Goal: Information Seeking & Learning: Learn about a topic

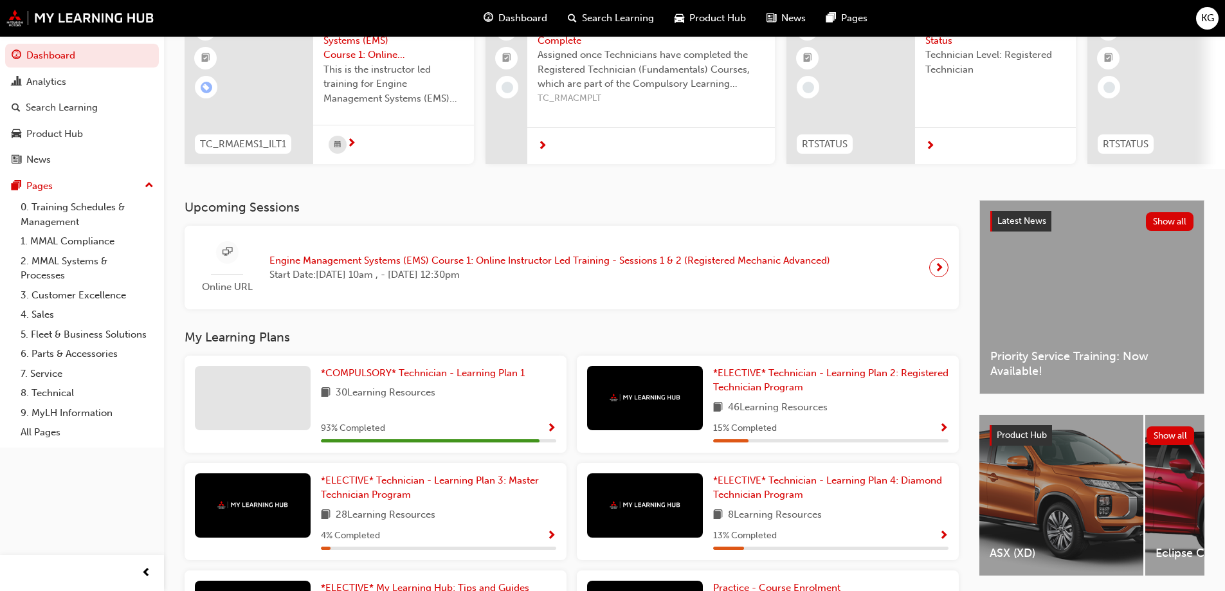
scroll to position [129, 0]
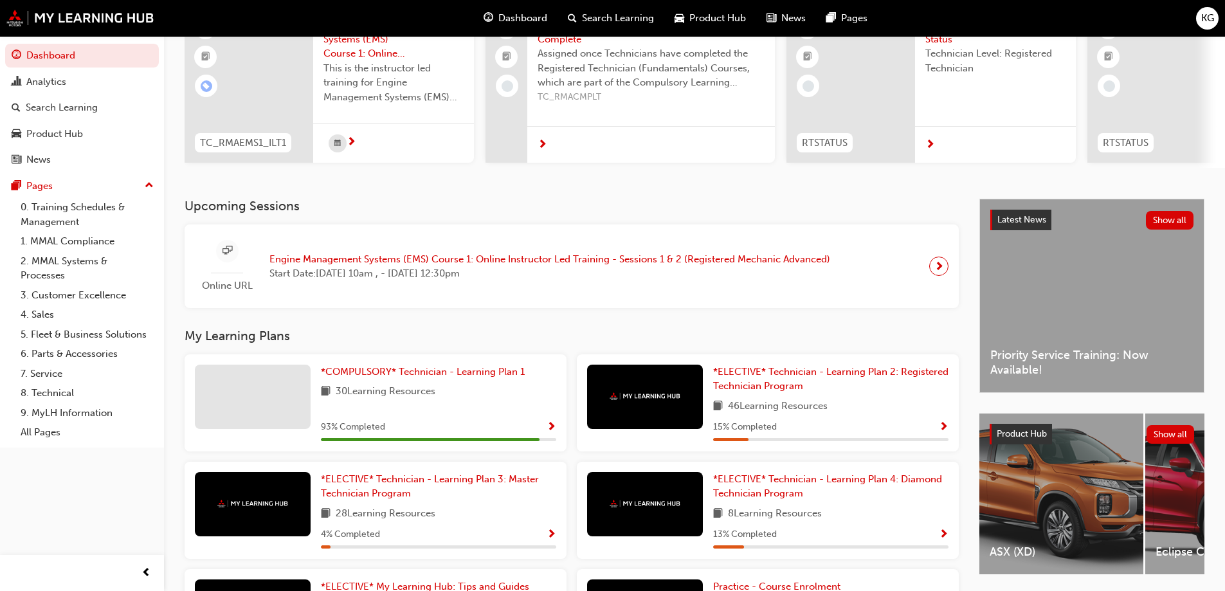
click at [938, 272] on span "next-icon" at bounding box center [939, 266] width 10 height 18
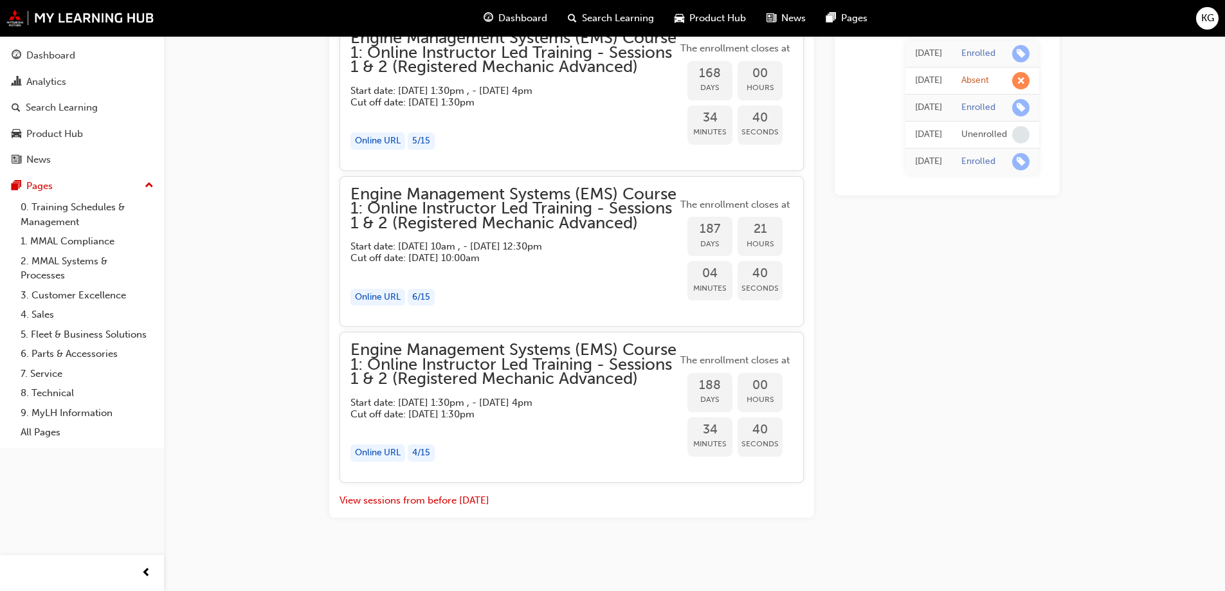
scroll to position [2104, 0]
click at [75, 131] on div "Product Hub" at bounding box center [54, 134] width 57 height 15
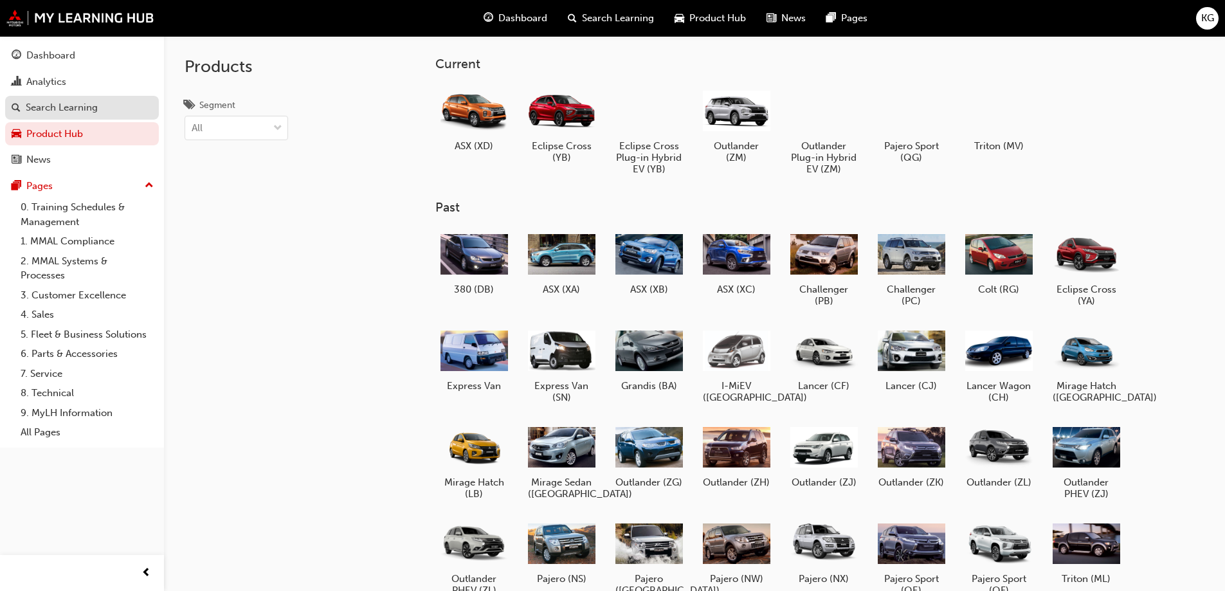
click at [53, 105] on div "Search Learning" at bounding box center [62, 107] width 72 height 15
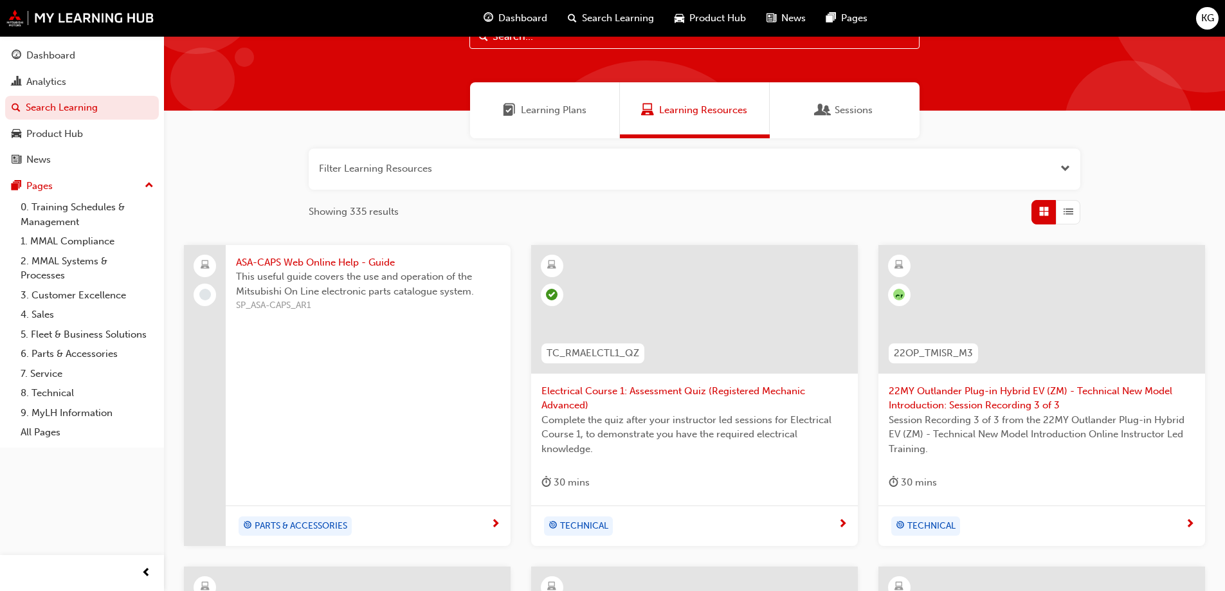
scroll to position [37, 0]
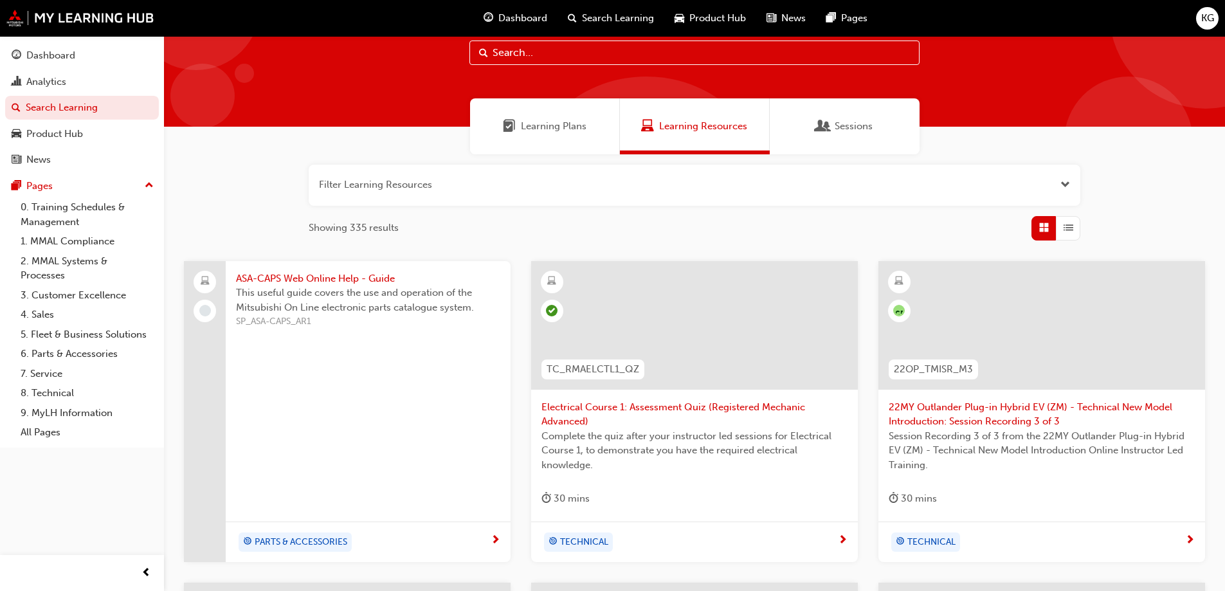
click at [565, 122] on span "Learning Plans" at bounding box center [554, 126] width 66 height 15
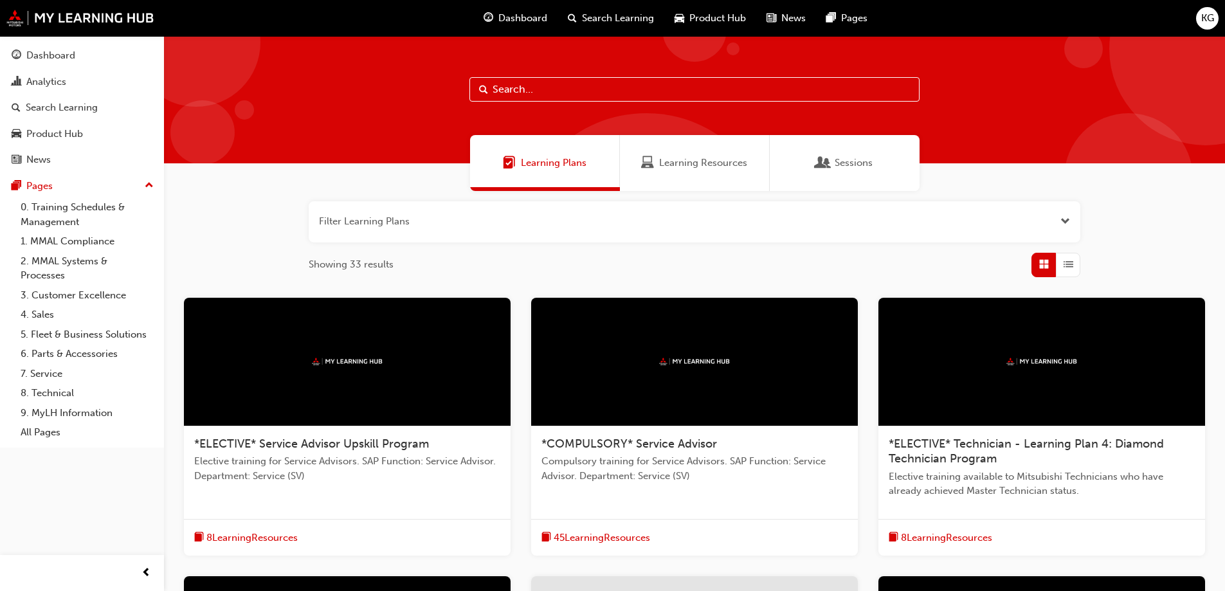
click at [513, 19] on span "Dashboard" at bounding box center [522, 18] width 49 height 15
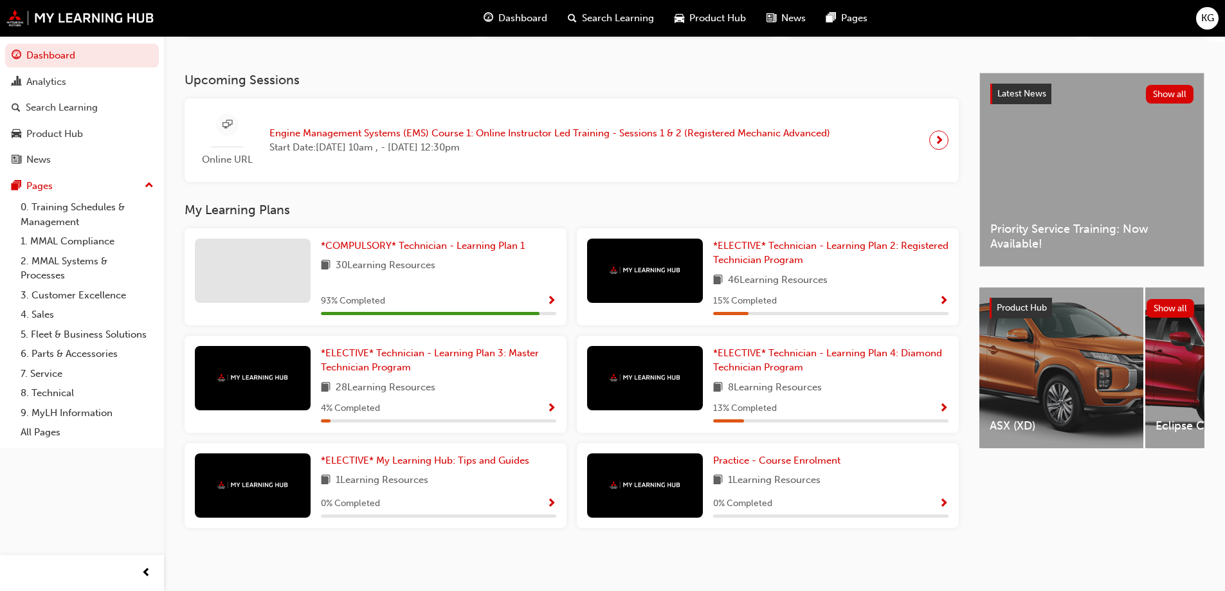
scroll to position [260, 0]
click at [70, 106] on div "Search Learning" at bounding box center [62, 107] width 72 height 15
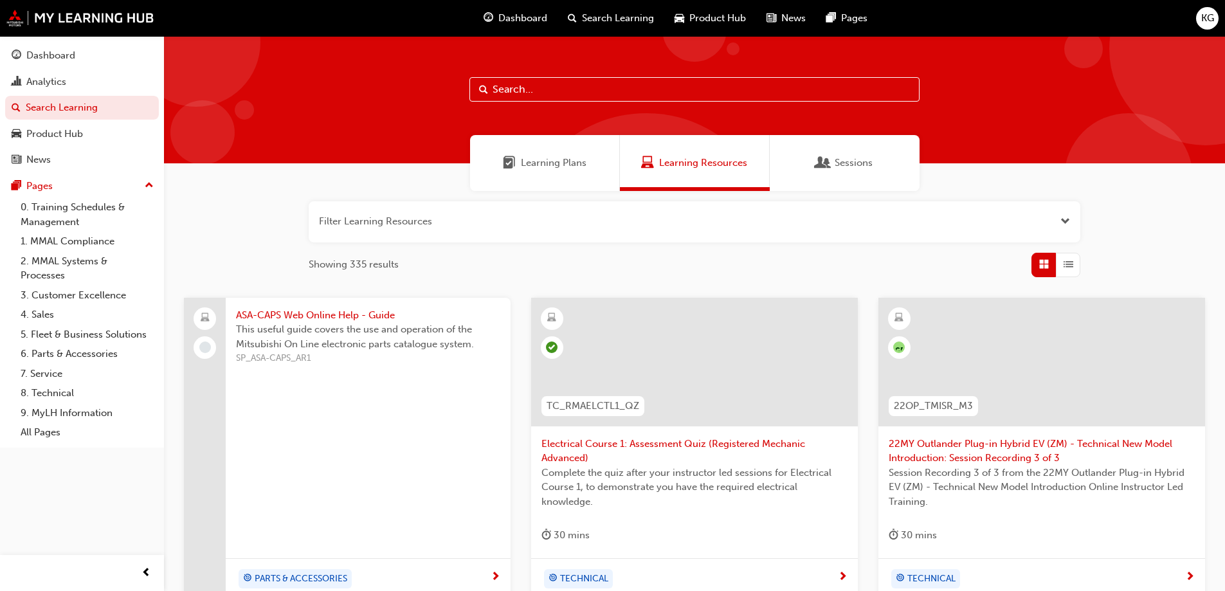
click at [538, 91] on input "text" at bounding box center [694, 89] width 450 height 24
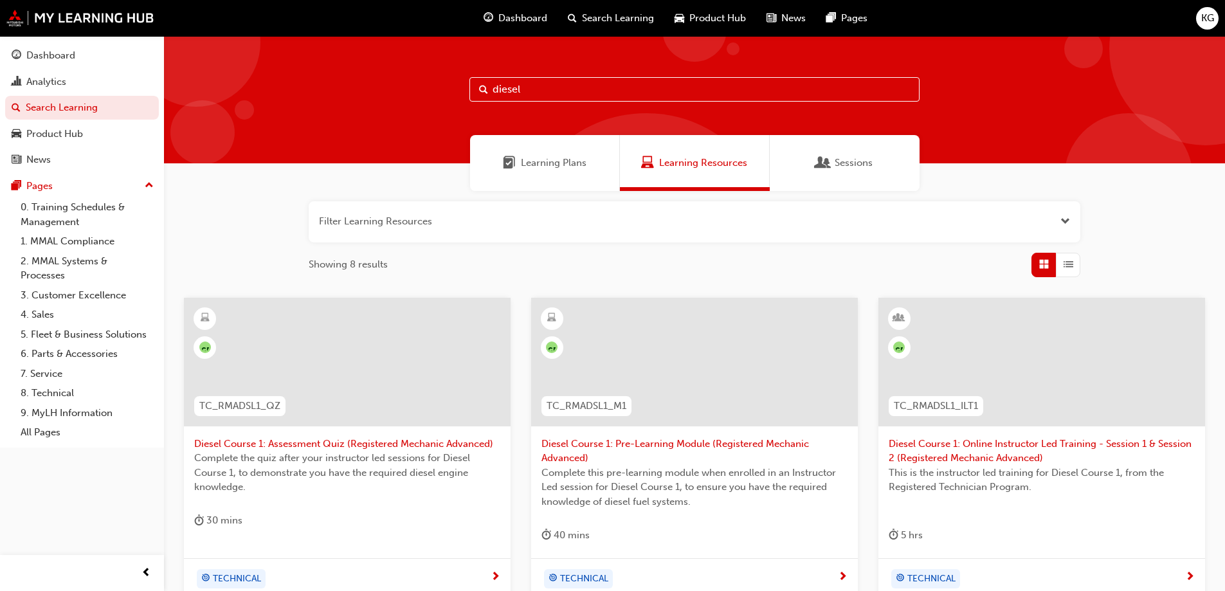
type input "diesel"
click at [846, 164] on span "Sessions" at bounding box center [854, 163] width 38 height 15
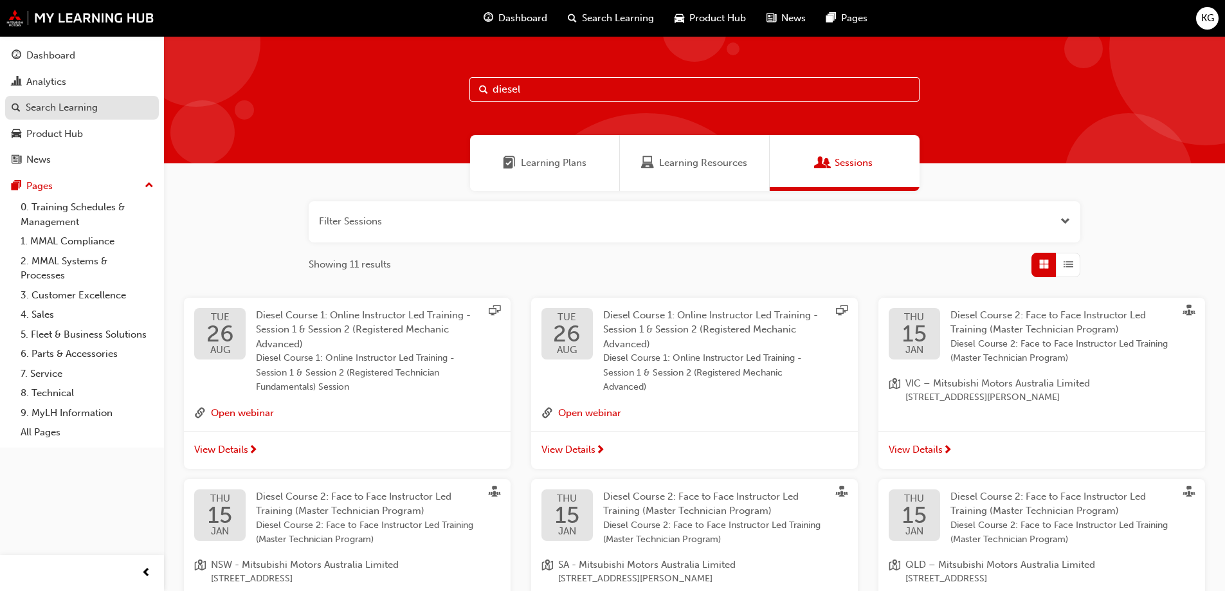
click at [43, 105] on div "Search Learning" at bounding box center [62, 107] width 72 height 15
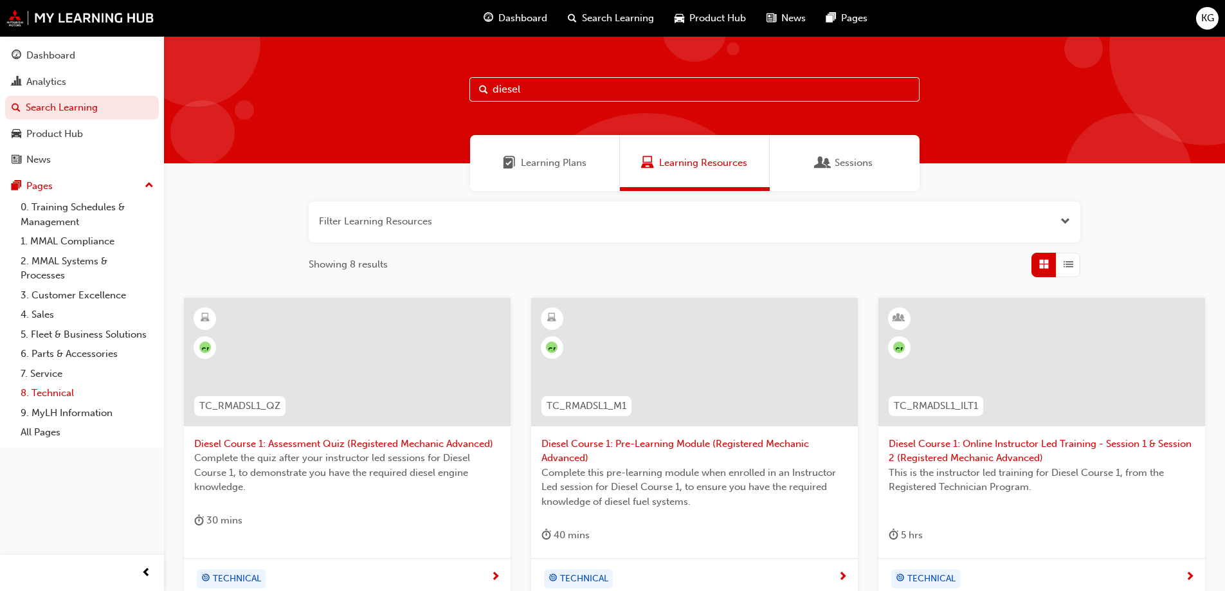
click at [41, 392] on link "8. Technical" at bounding box center [86, 393] width 143 height 20
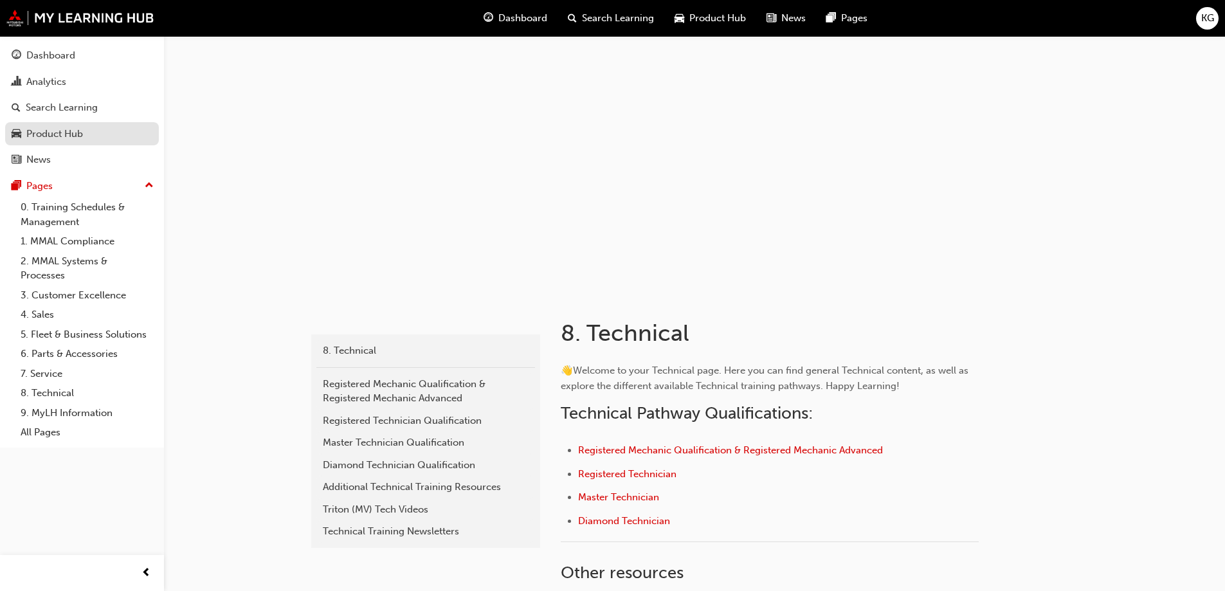
click at [21, 133] on div "Product Hub" at bounding box center [82, 134] width 141 height 16
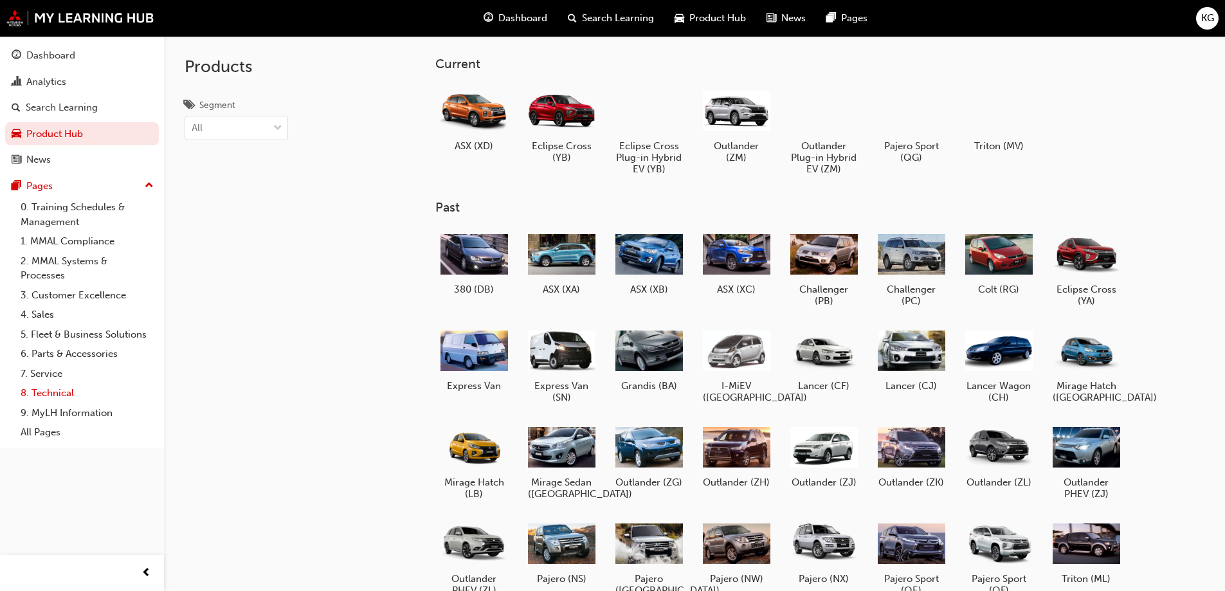
click at [36, 394] on link "8. Technical" at bounding box center [86, 393] width 143 height 20
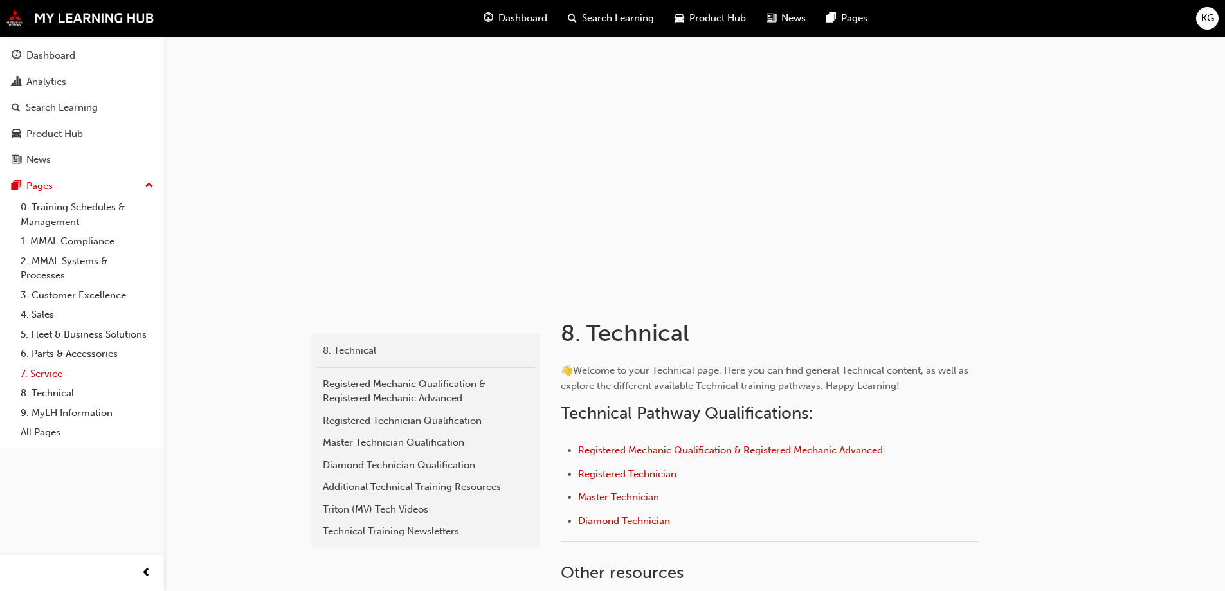
click at [38, 370] on link "7. Service" at bounding box center [86, 374] width 143 height 20
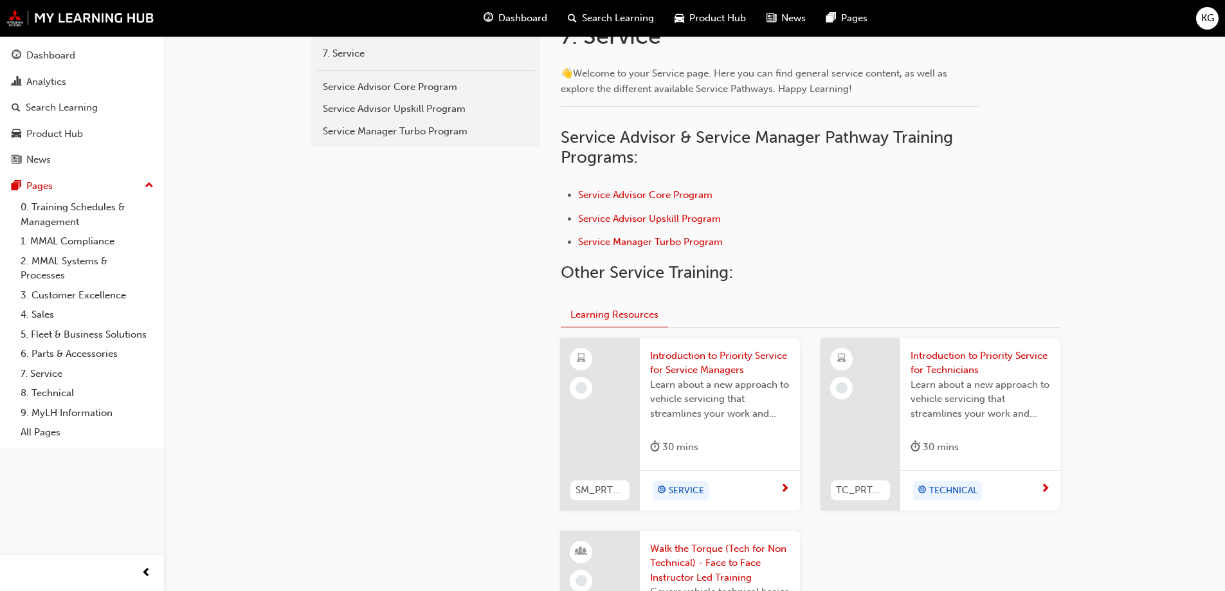
scroll to position [322, 0]
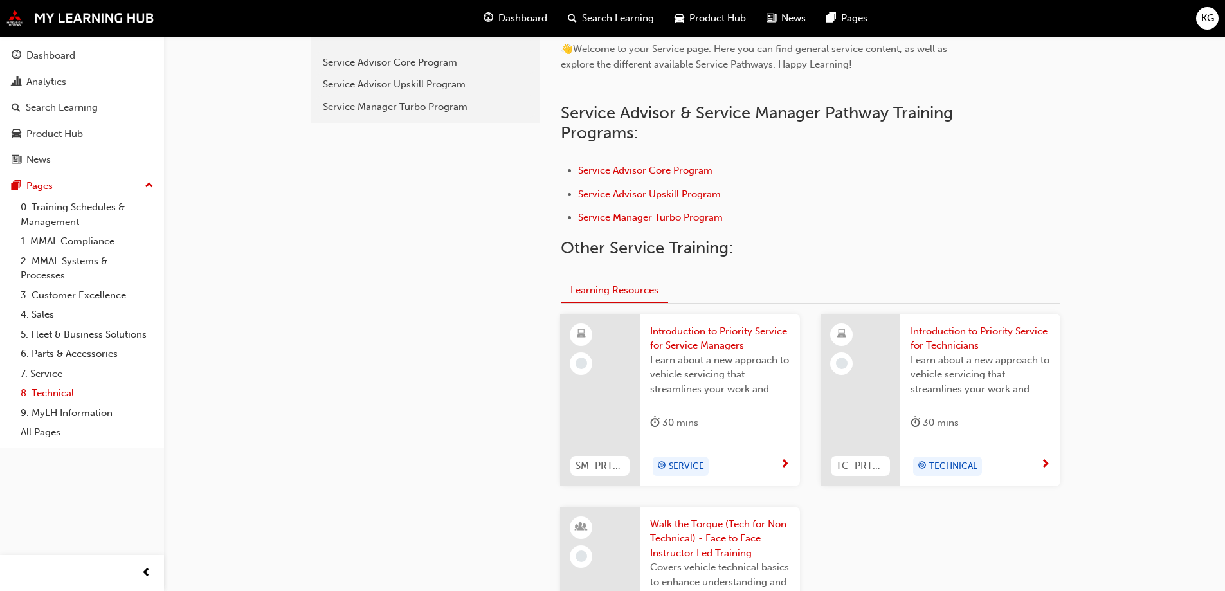
click at [53, 393] on link "8. Technical" at bounding box center [86, 393] width 143 height 20
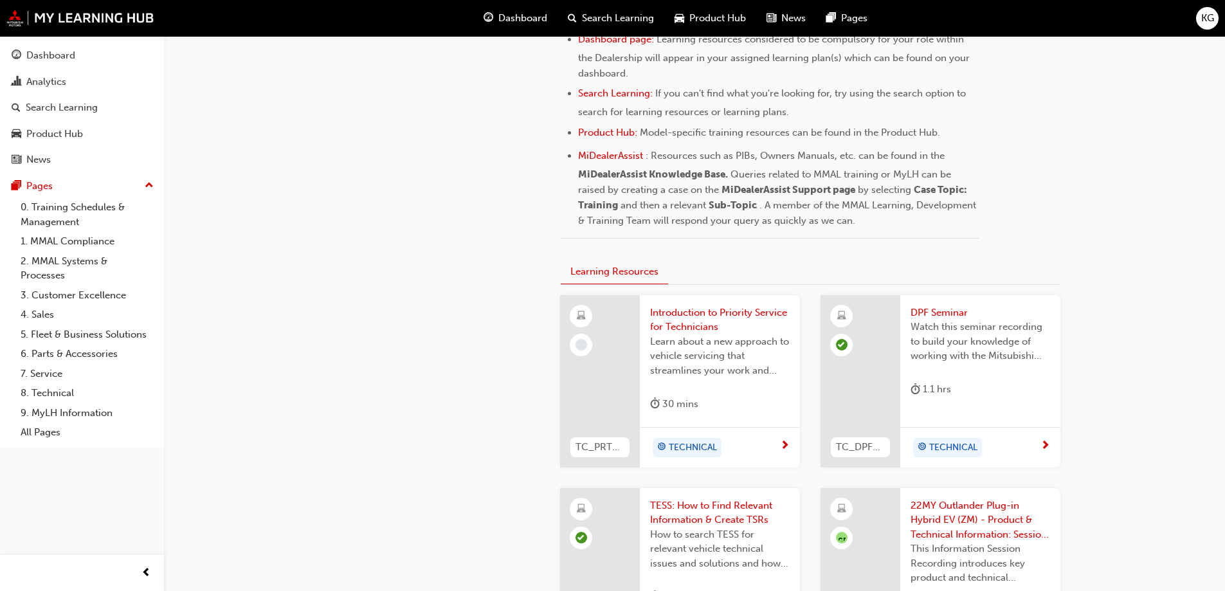
scroll to position [512, 0]
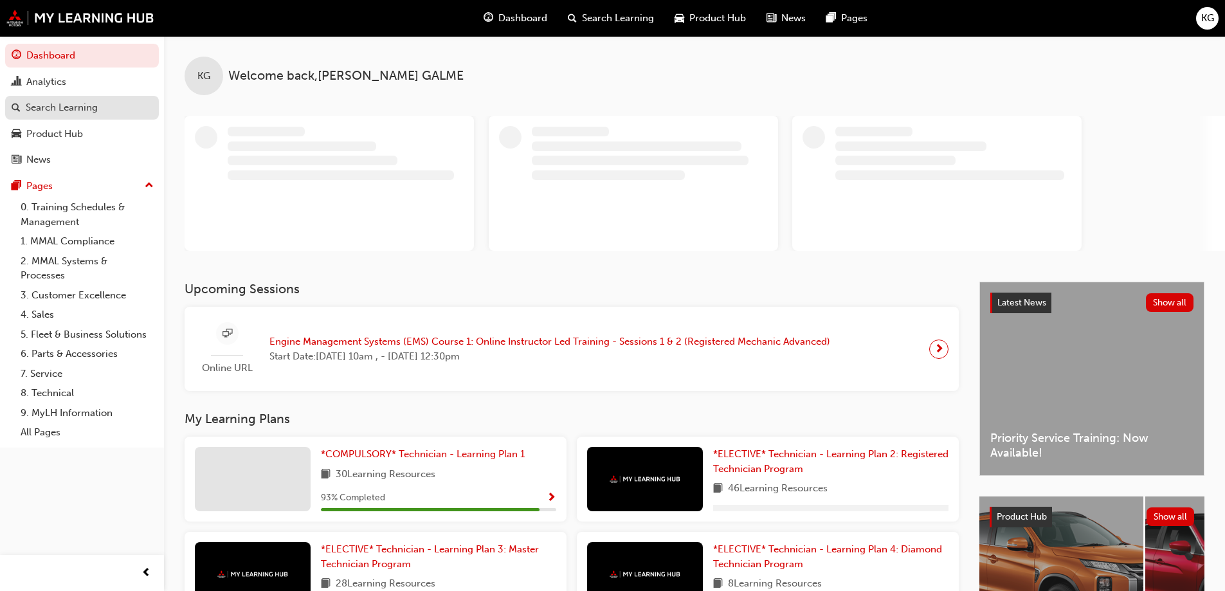
click at [53, 105] on div "Search Learning" at bounding box center [62, 107] width 72 height 15
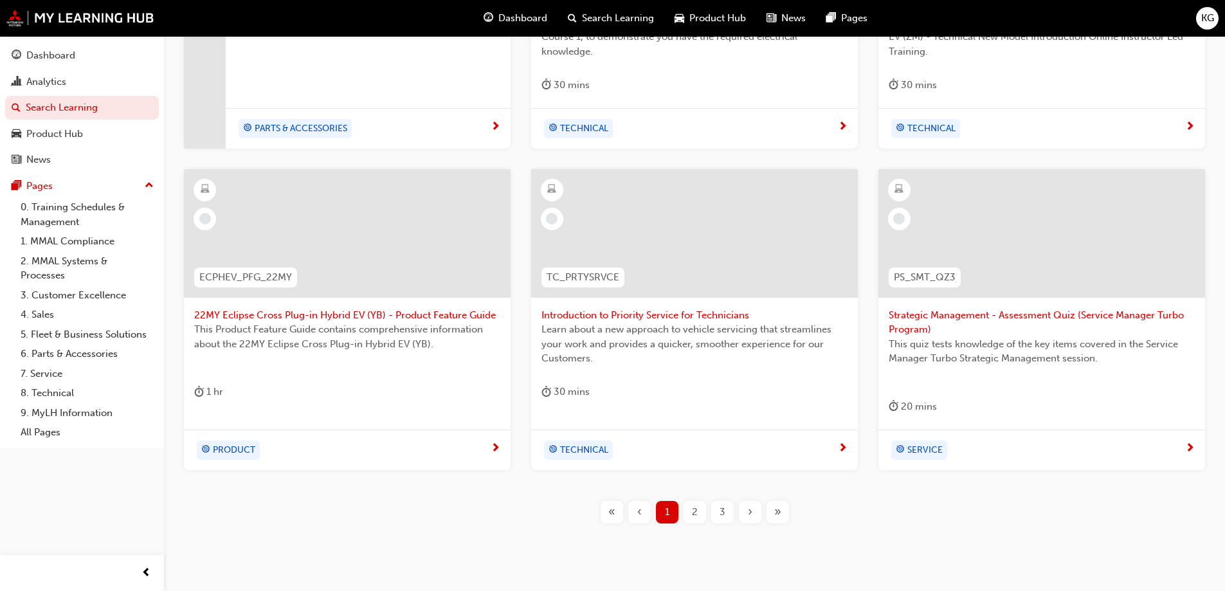
scroll to position [487, 0]
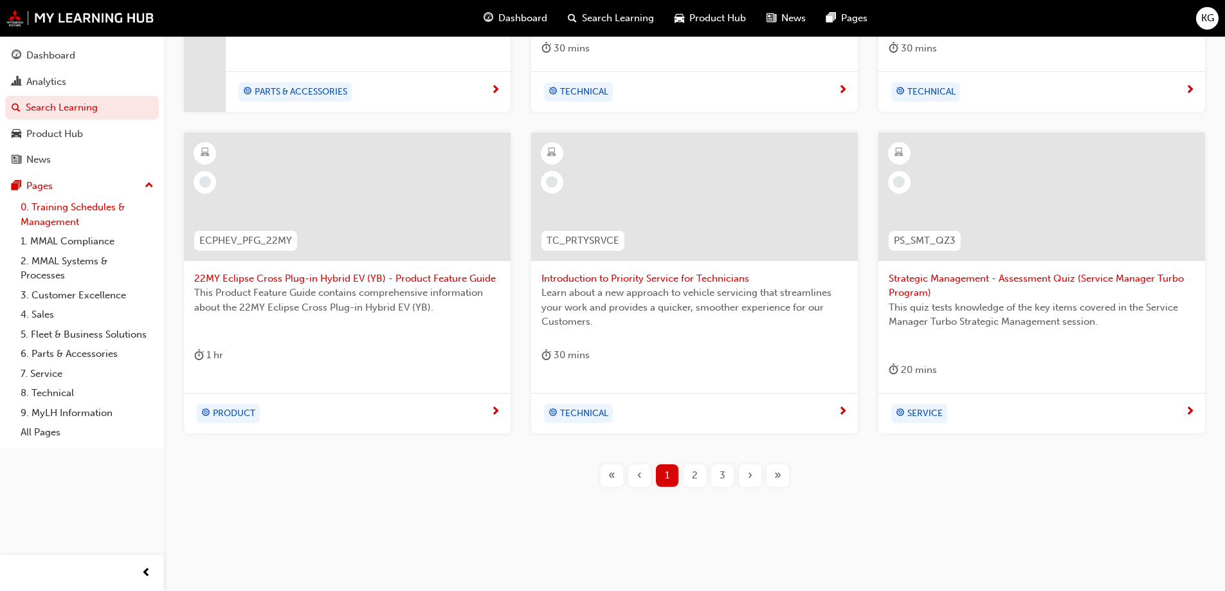
click at [57, 209] on link "0. Training Schedules & Management" at bounding box center [86, 214] width 143 height 34
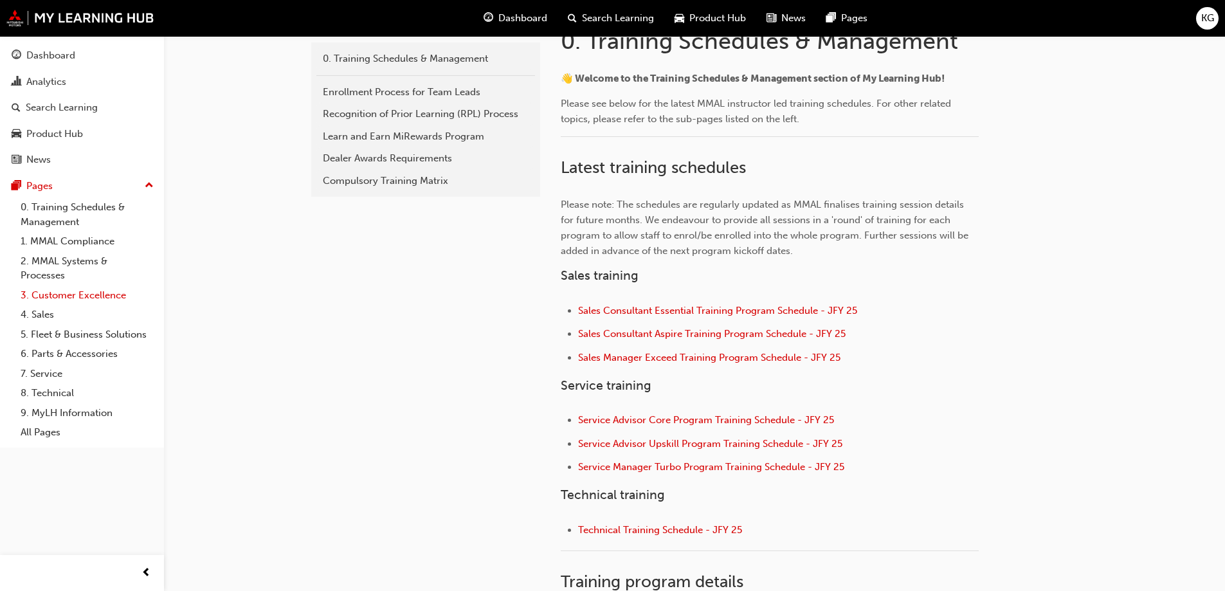
scroll to position [386, 0]
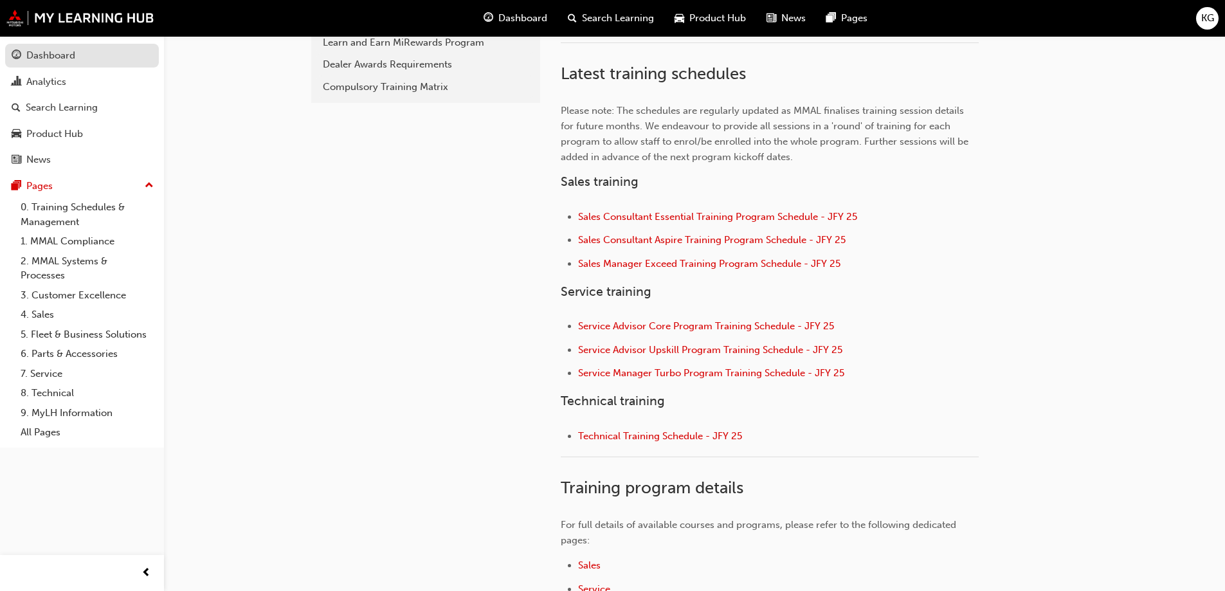
click at [44, 57] on div "Dashboard" at bounding box center [50, 55] width 49 height 15
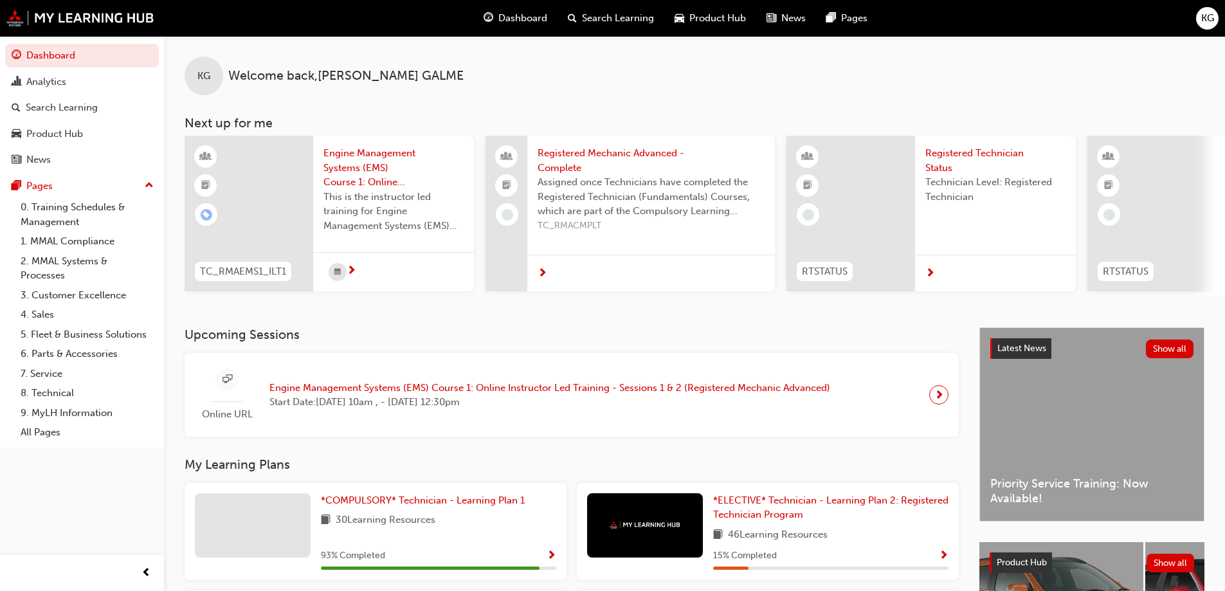
click at [587, 154] on span "Registered Mechanic Advanced - Complete" at bounding box center [651, 160] width 227 height 29
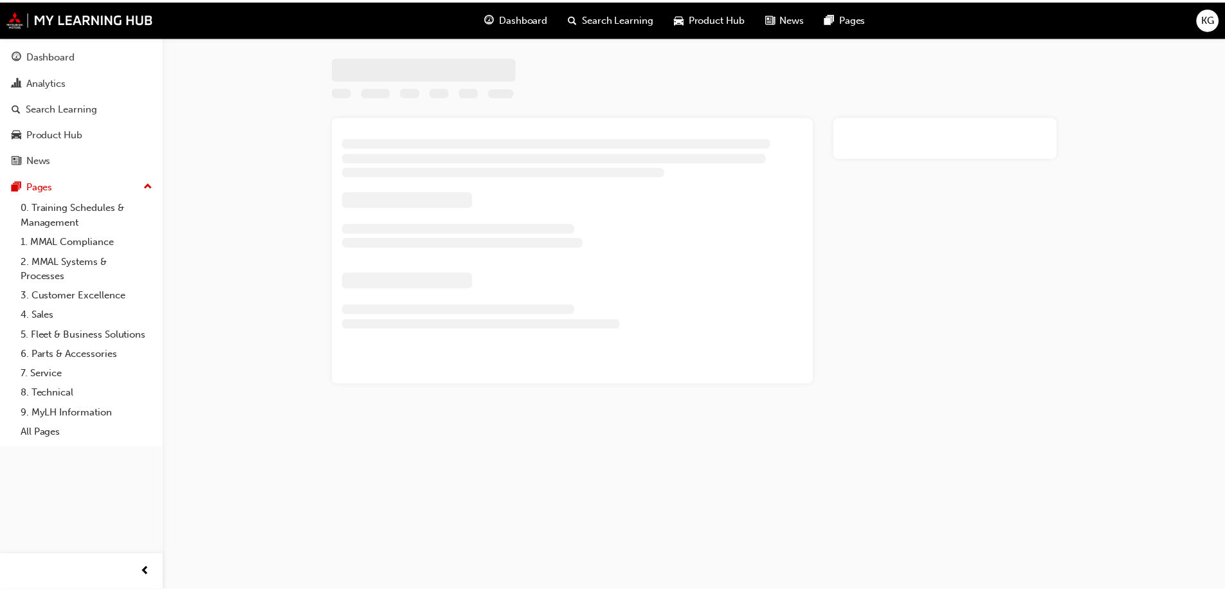
scroll to position [8, 0]
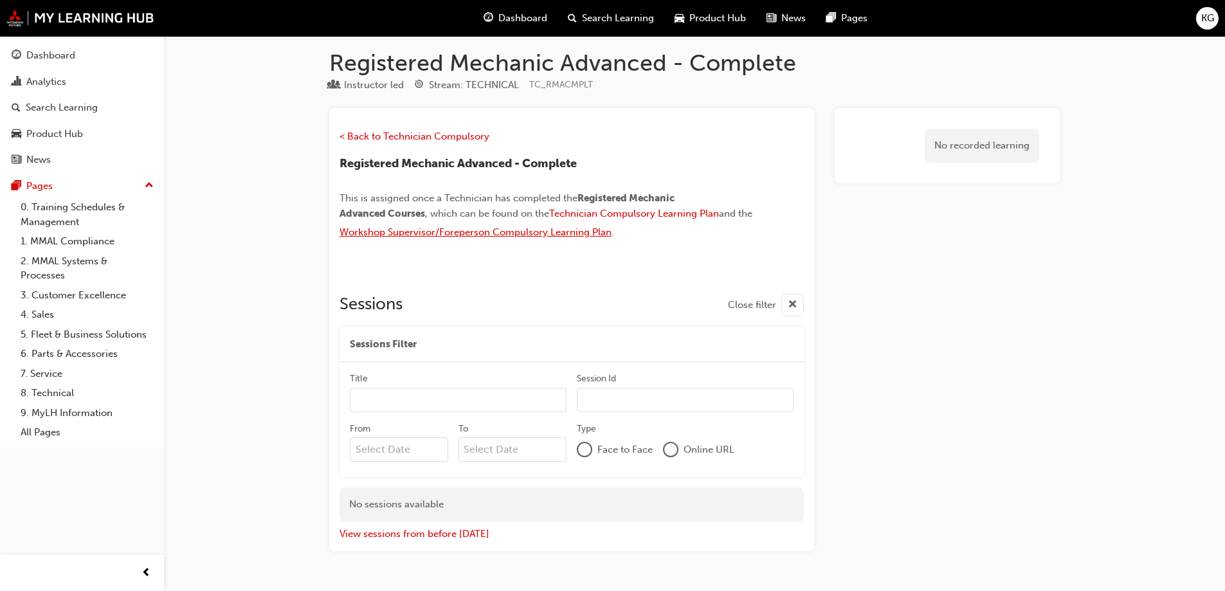
click at [557, 232] on span "Workshop Supervisor/Foreperson Compulsory Learning Plan" at bounding box center [476, 232] width 272 height 12
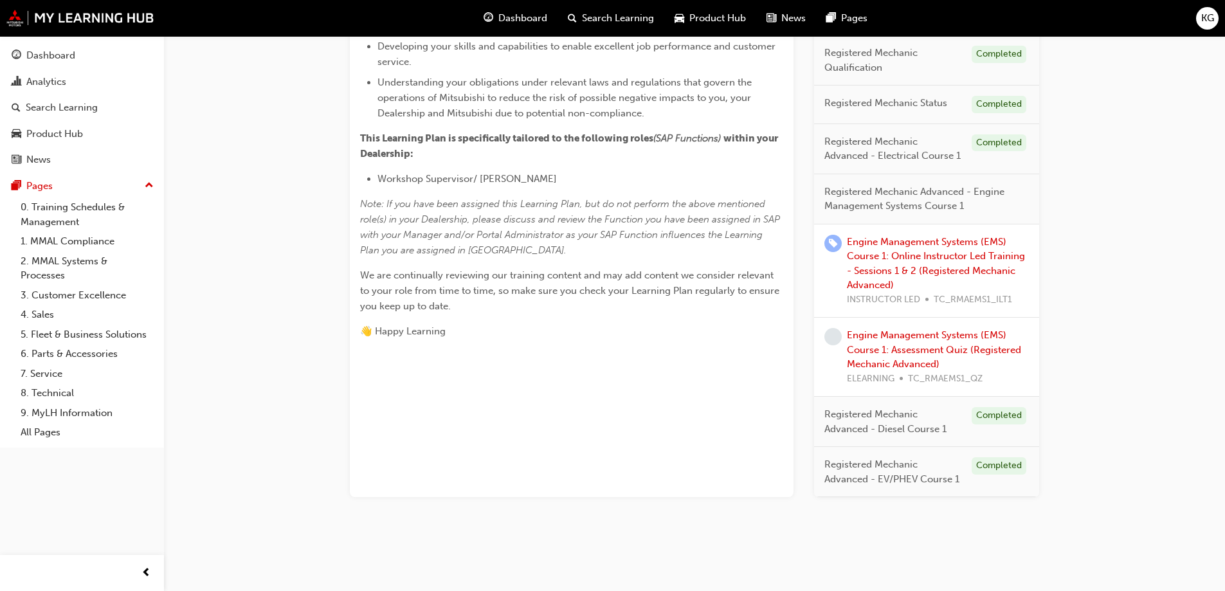
scroll to position [515, 0]
click at [897, 291] on link "Engine Management Systems (EMS) Course 1: Online Instructor Led Training - Sess…" at bounding box center [936, 263] width 178 height 55
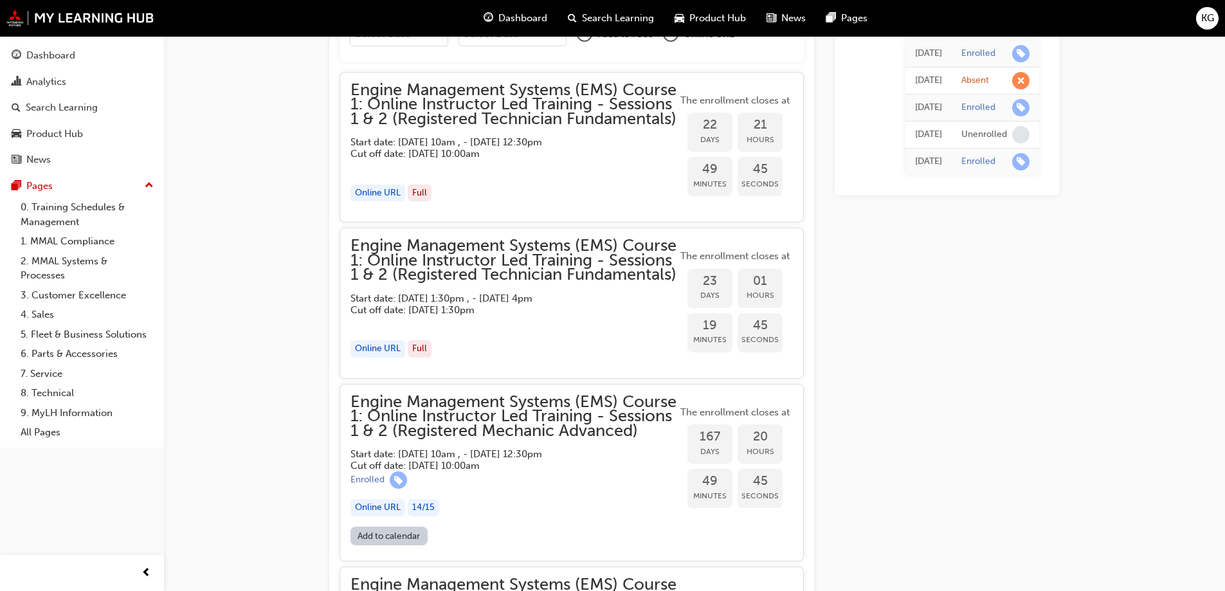
scroll to position [1222, 0]
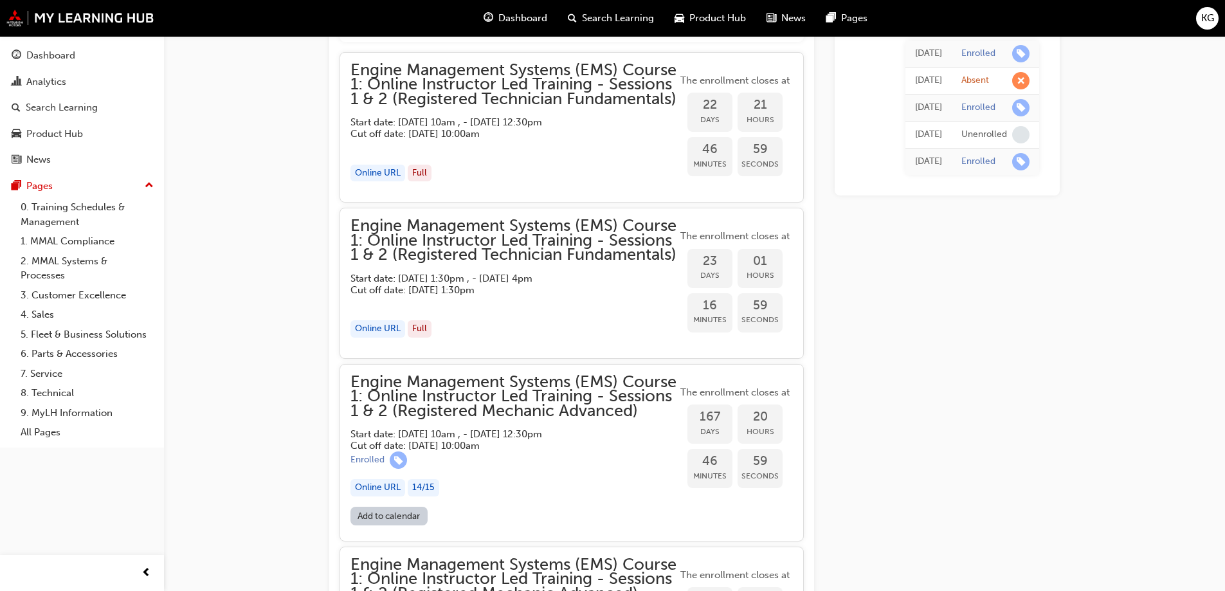
drag, startPoint x: 724, startPoint y: 513, endPoint x: 206, endPoint y: 313, distance: 555.2
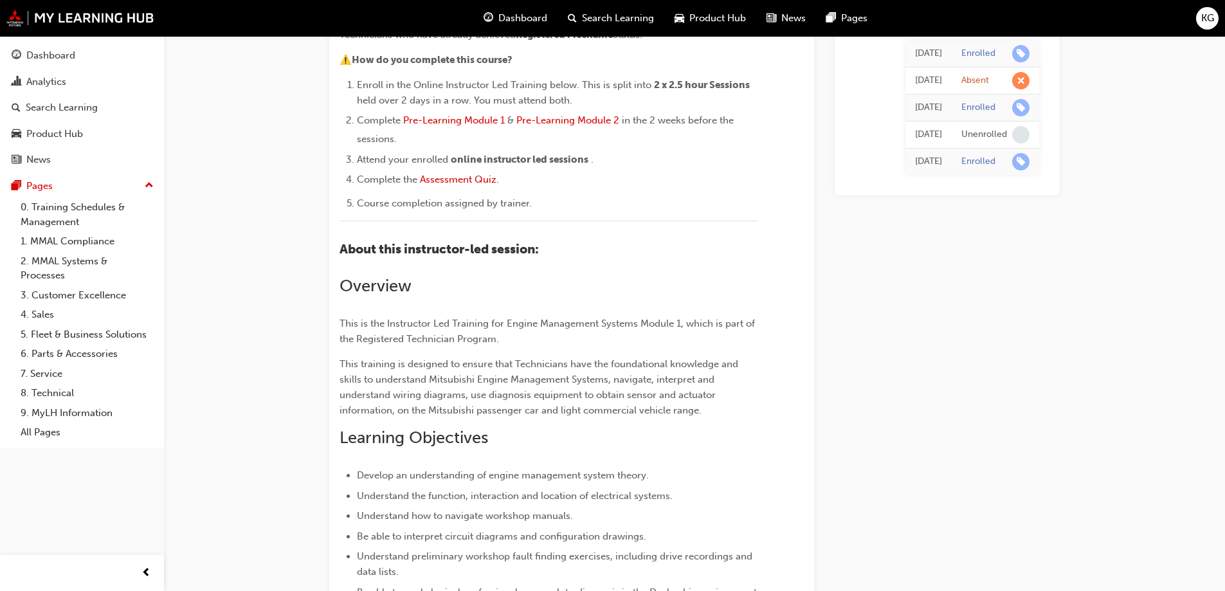
scroll to position [129, 0]
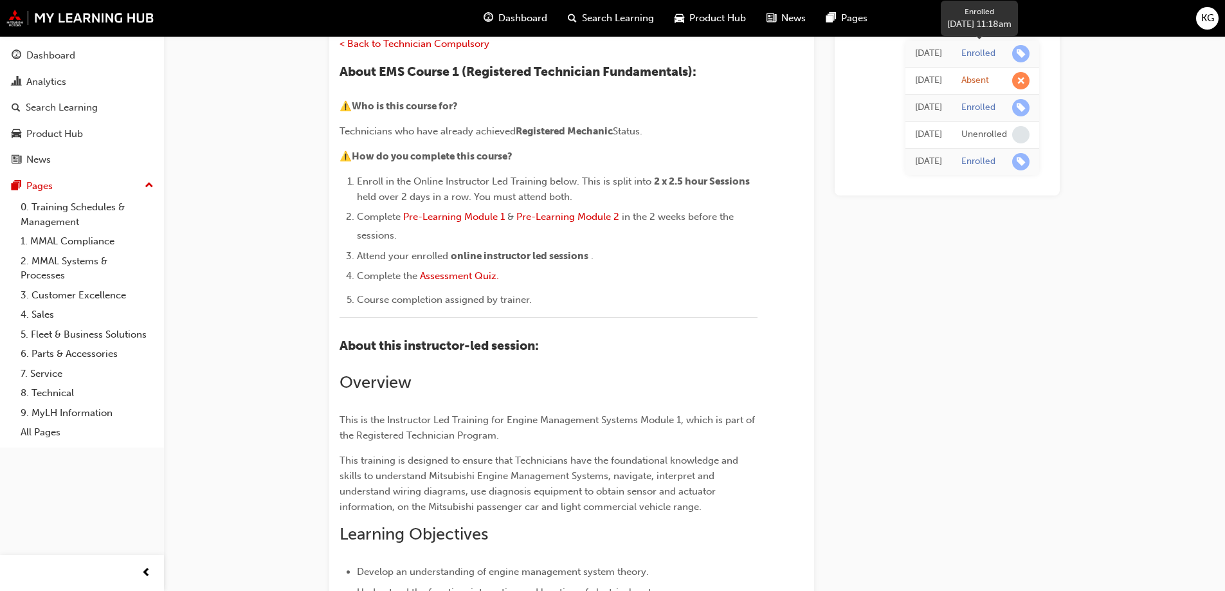
click at [1019, 51] on span "learningRecordVerb_ENROLL-icon" at bounding box center [1020, 52] width 17 height 17
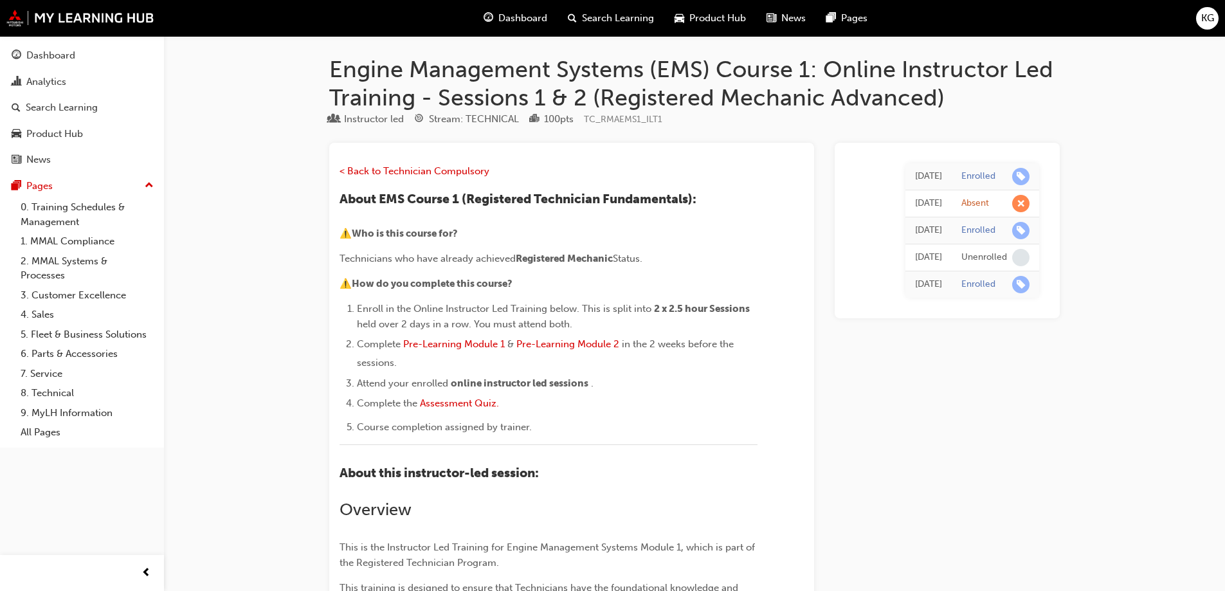
scroll to position [0, 0]
click at [978, 181] on div "Enrolled" at bounding box center [978, 178] width 34 height 12
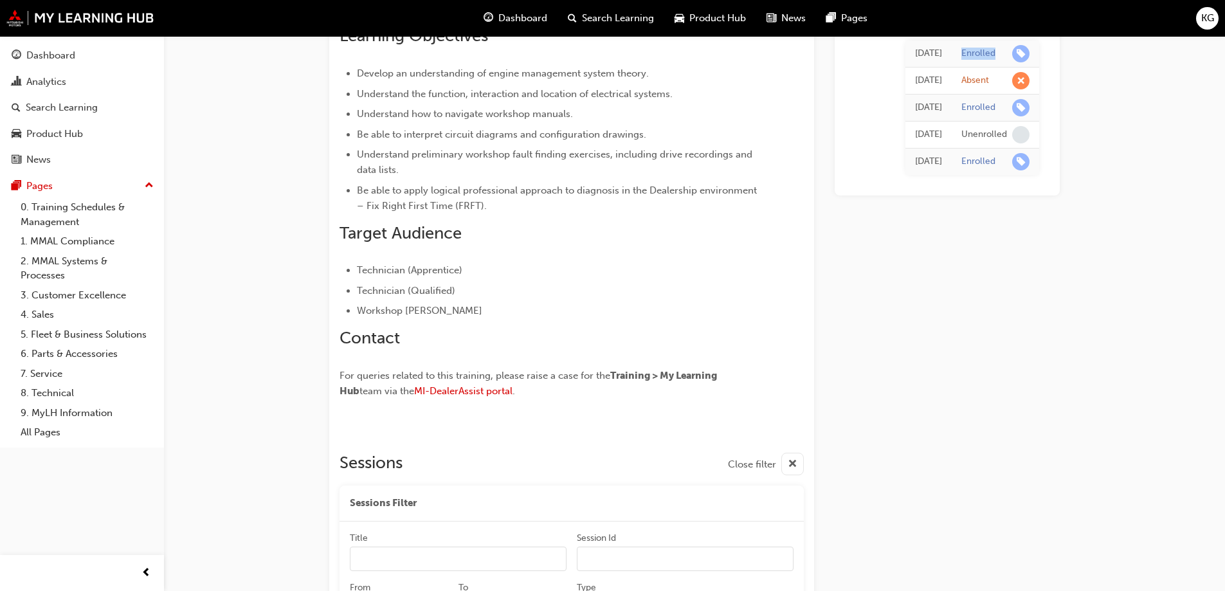
scroll to position [643, 0]
